Goal: Task Accomplishment & Management: Complete application form

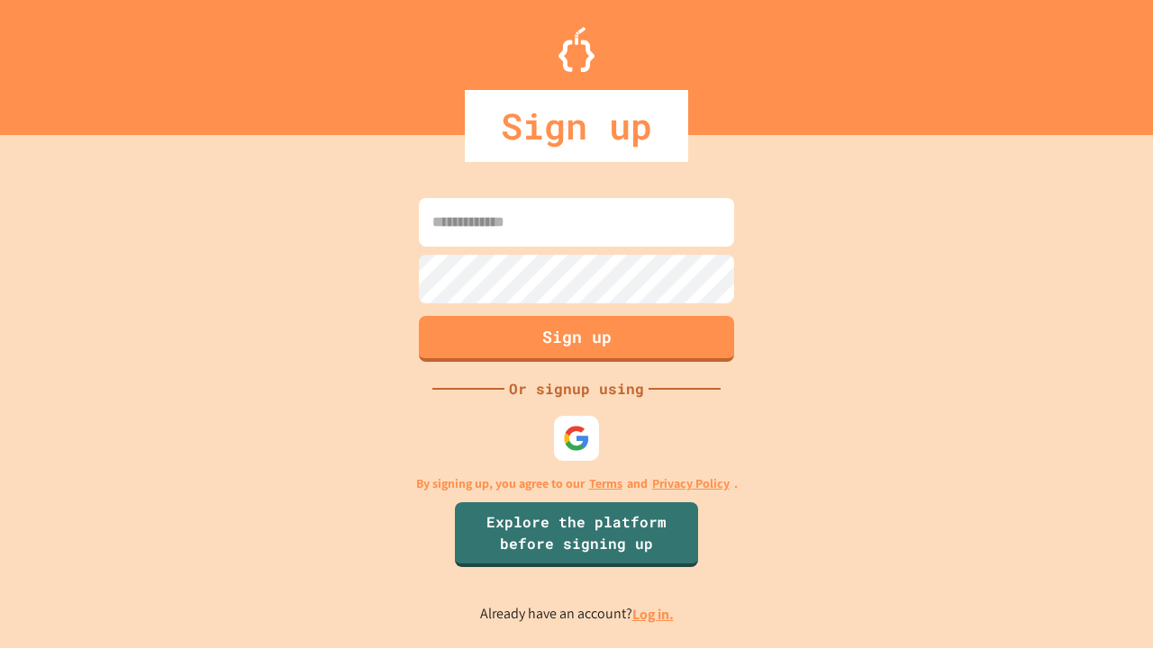
click at [654, 614] on link "Log in." at bounding box center [652, 614] width 41 height 19
